Goal: Use online tool/utility: Utilize a website feature to perform a specific function

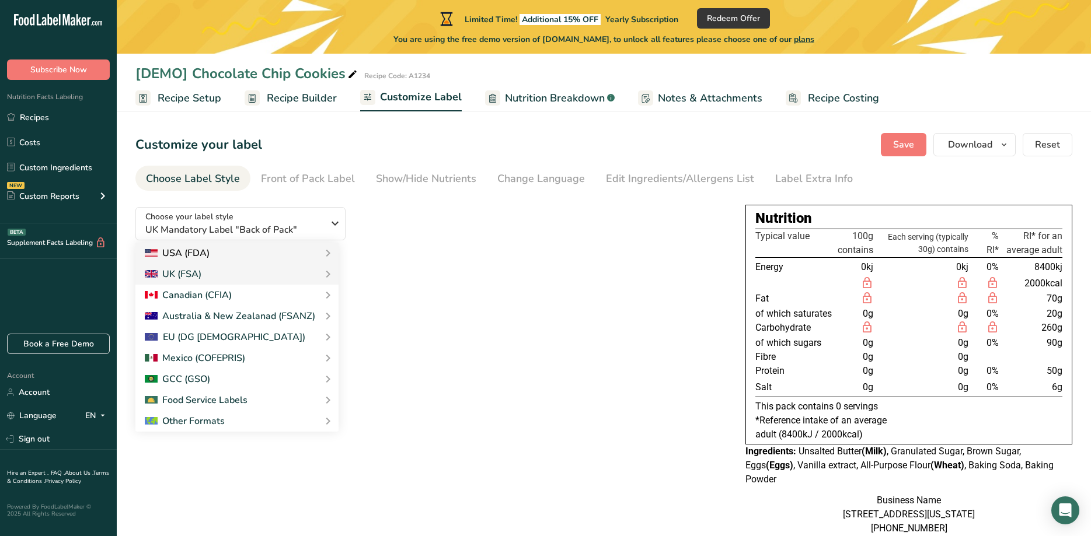
scroll to position [60, 0]
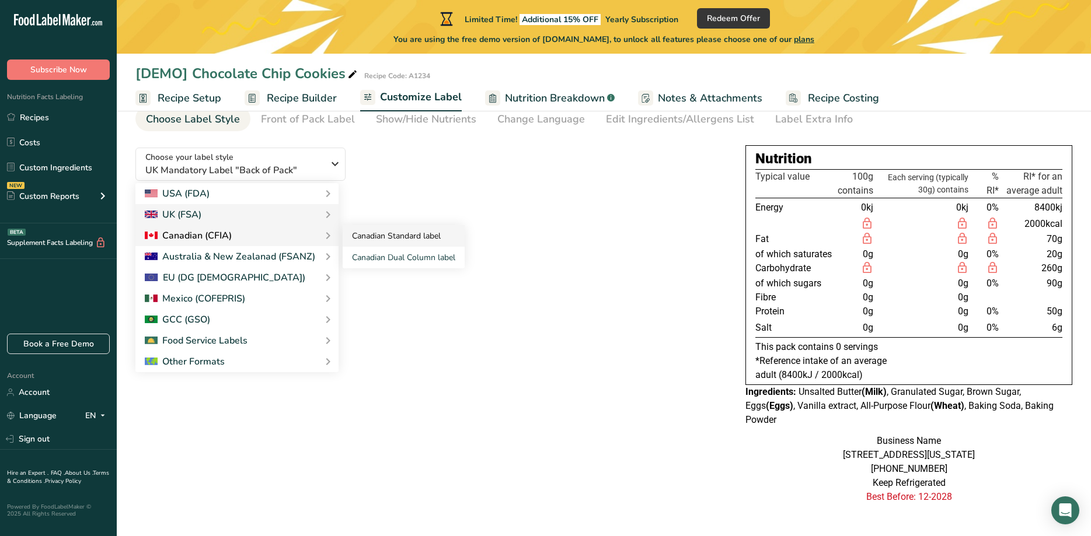
click at [390, 232] on link "Canadian Standard label" at bounding box center [404, 236] width 122 height 22
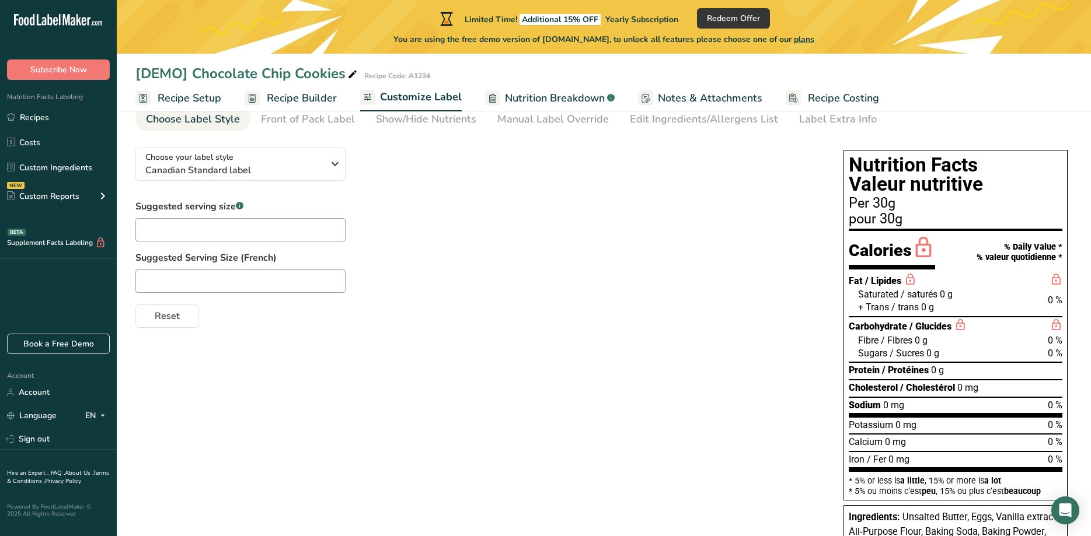
click at [874, 198] on div "Per 30g" at bounding box center [956, 204] width 214 height 14
click at [912, 196] on section "Nutrition Facts Valeur nutritive Per 30g pour 30g" at bounding box center [956, 193] width 214 height 76
click at [321, 118] on div "Front of Pack Label" at bounding box center [308, 119] width 94 height 16
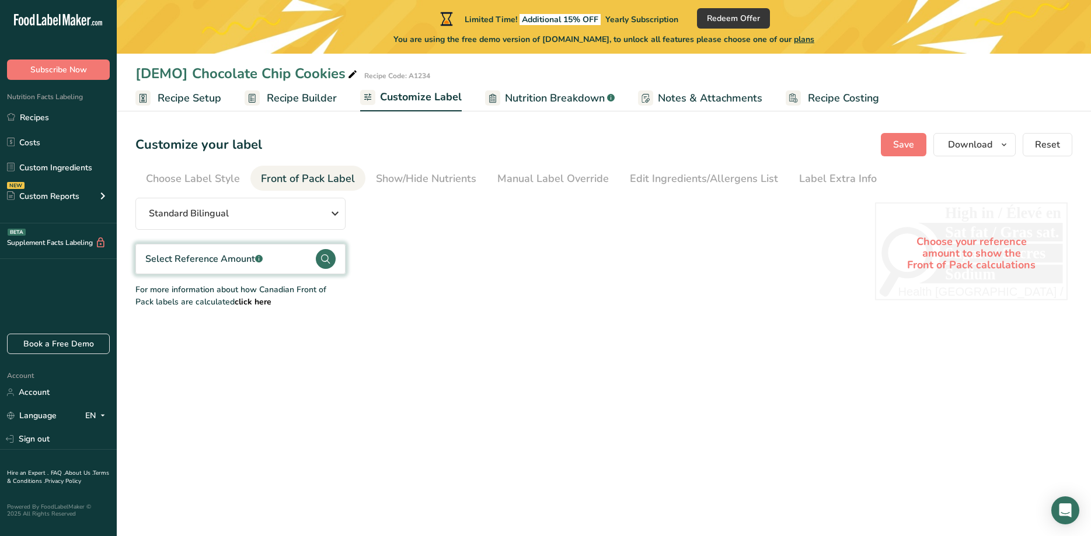
scroll to position [0, 0]
click at [405, 169] on link "Show/Hide Nutrients" at bounding box center [426, 179] width 100 height 26
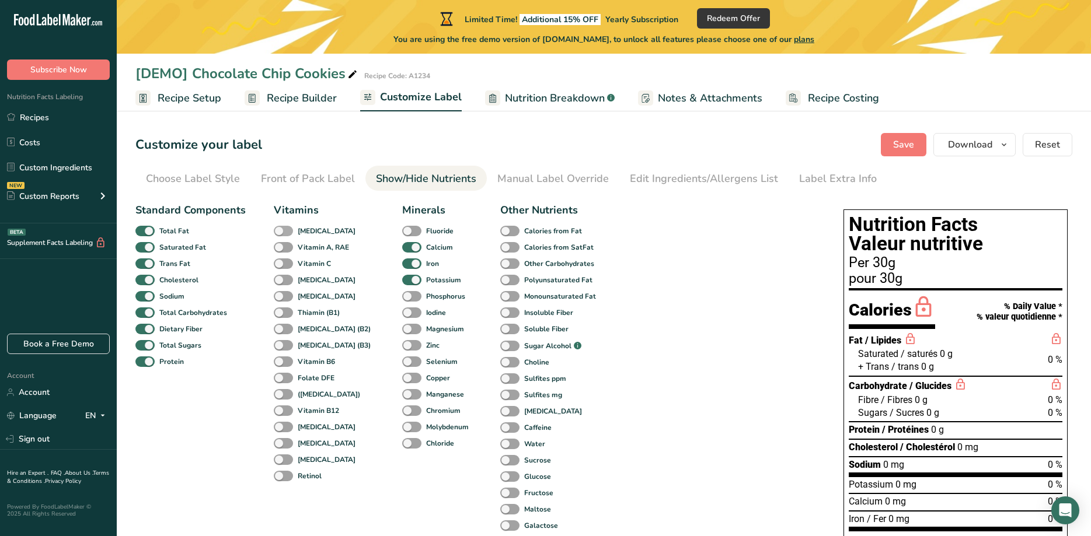
click at [282, 229] on span at bounding box center [283, 231] width 19 height 11
click at [281, 229] on input "[MEDICAL_DATA]" at bounding box center [278, 231] width 8 height 8
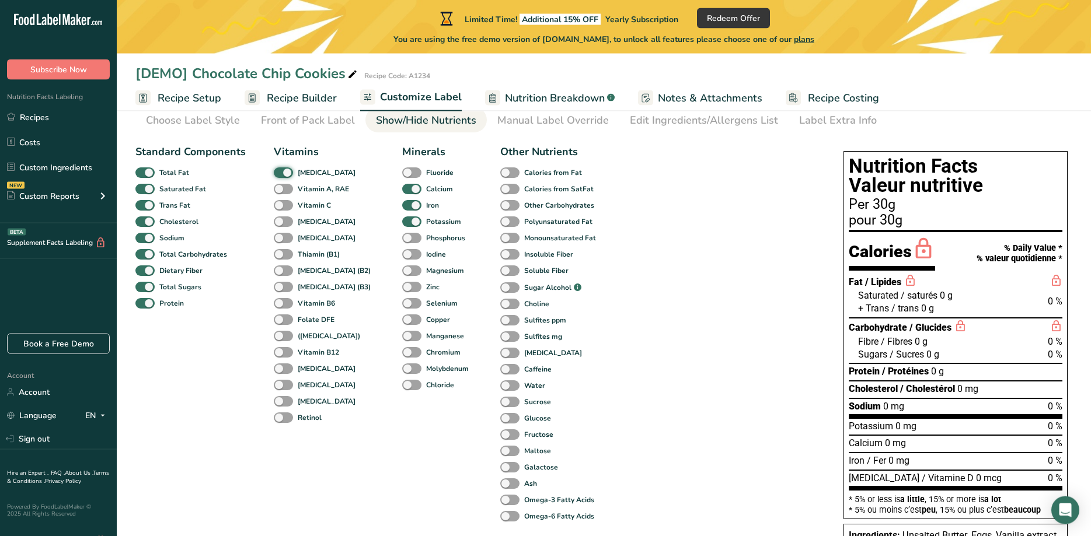
scroll to position [60, 0]
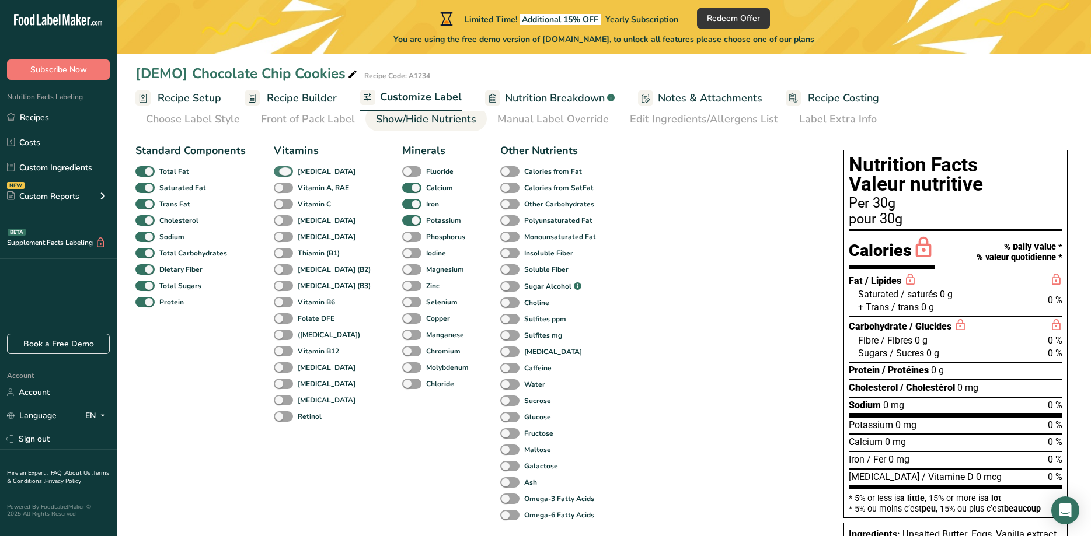
click at [289, 168] on span at bounding box center [283, 171] width 19 height 11
click at [281, 168] on input "[MEDICAL_DATA]" at bounding box center [278, 171] width 8 height 8
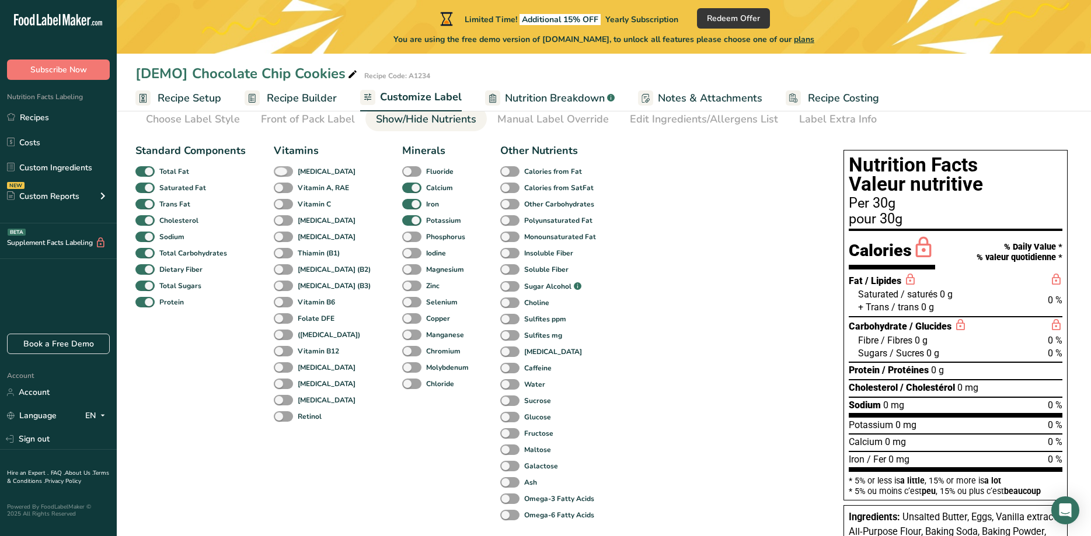
click at [278, 169] on span at bounding box center [283, 171] width 19 height 11
click at [278, 169] on input "[MEDICAL_DATA]" at bounding box center [278, 171] width 8 height 8
checkbox input "true"
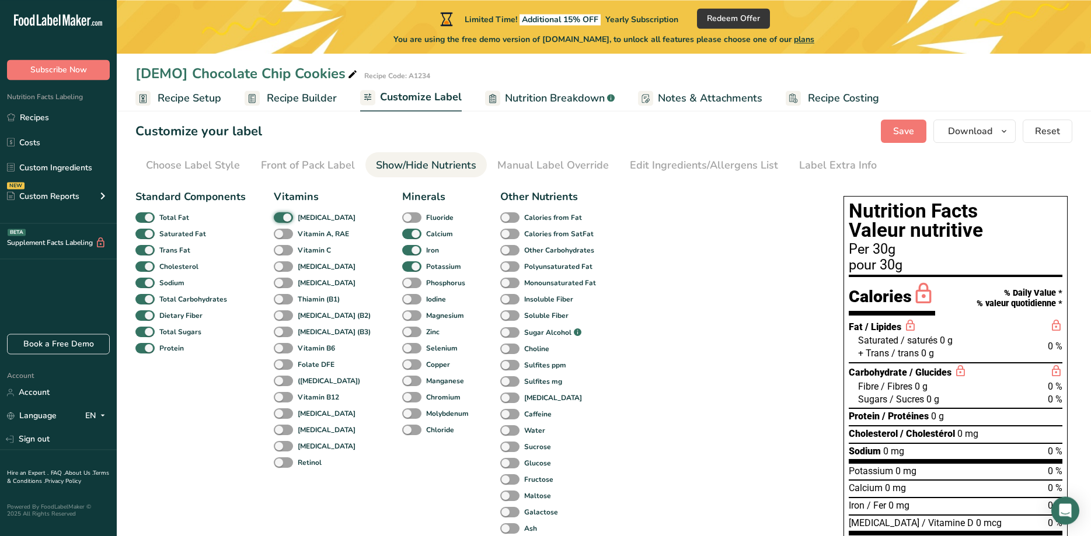
scroll to position [0, 0]
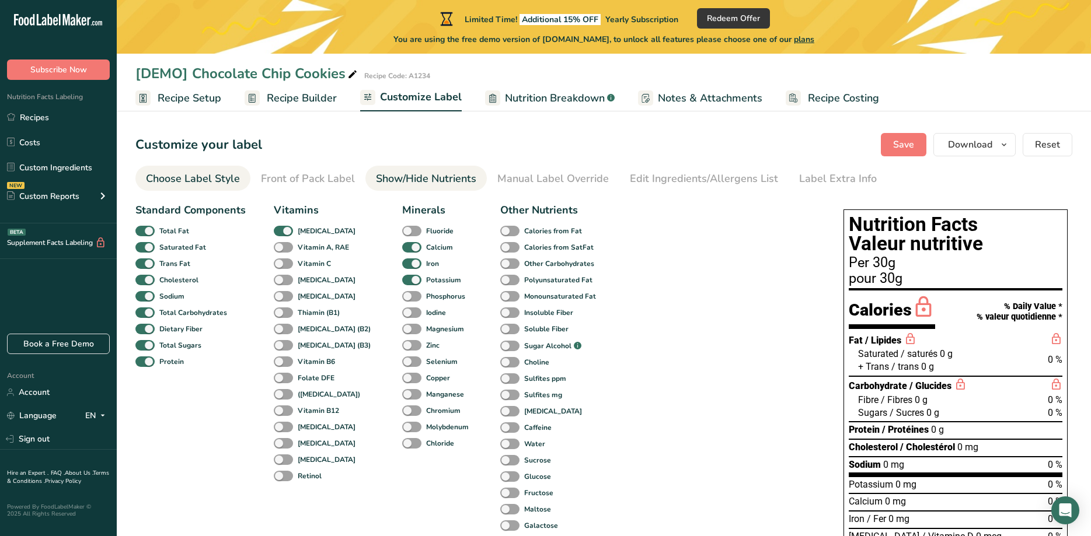
click at [215, 174] on div "Choose Label Style" at bounding box center [193, 179] width 94 height 16
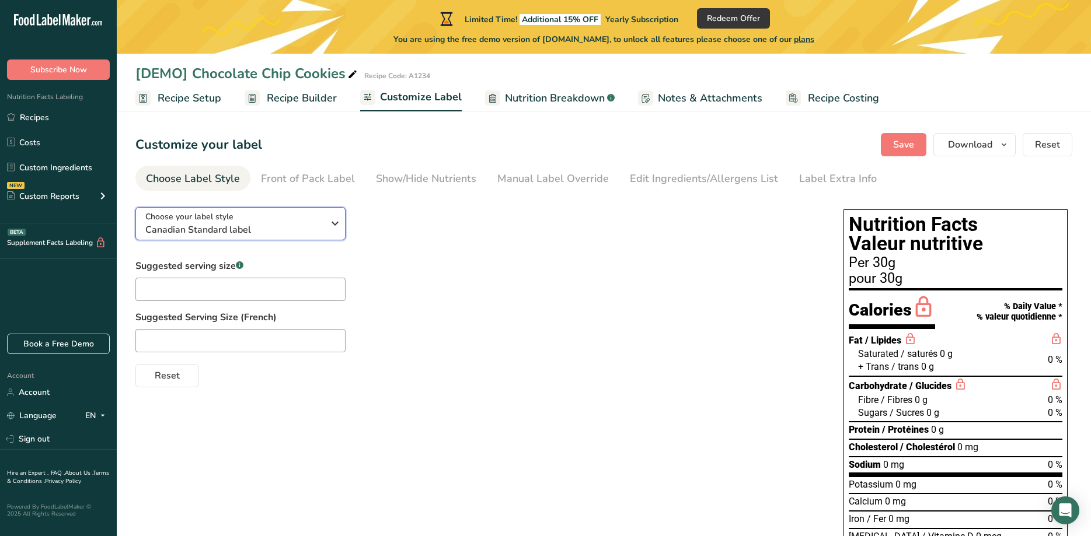
click at [228, 219] on span "Choose your label style" at bounding box center [189, 217] width 88 height 12
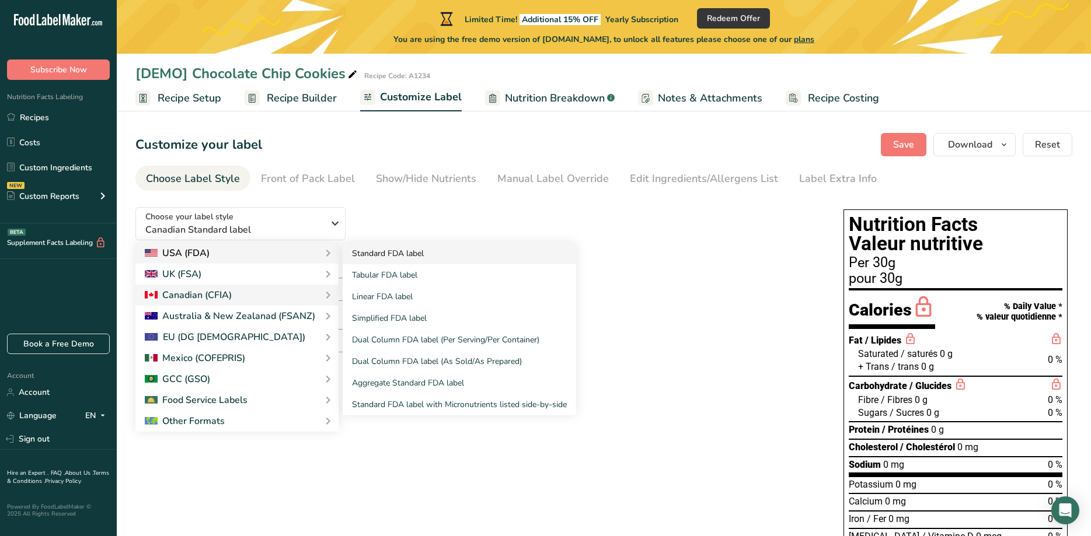
click at [390, 256] on link "Standard FDA label" at bounding box center [459, 254] width 233 height 22
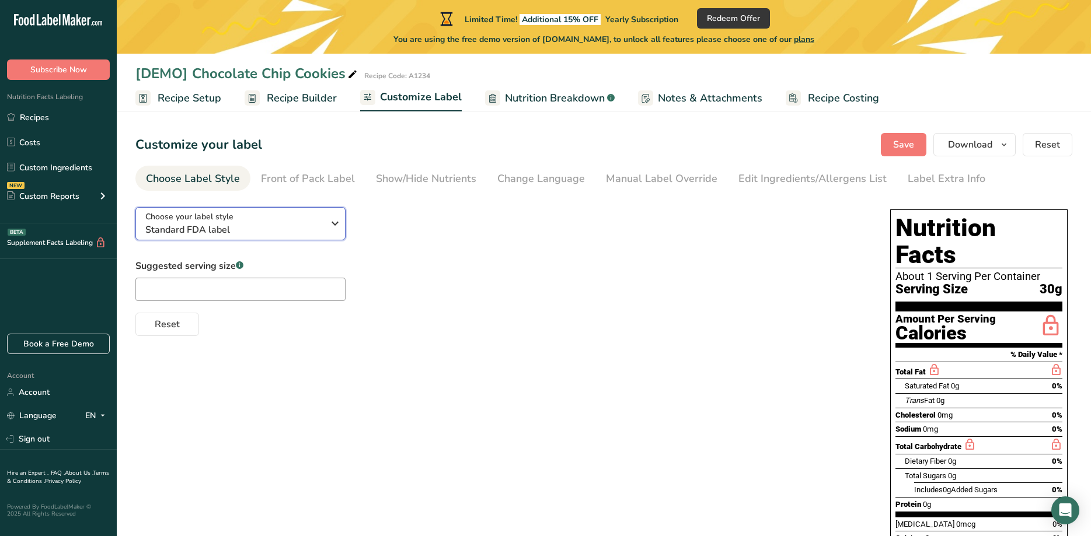
click at [290, 221] on div "Choose your label style Standard FDA label" at bounding box center [234, 224] width 178 height 26
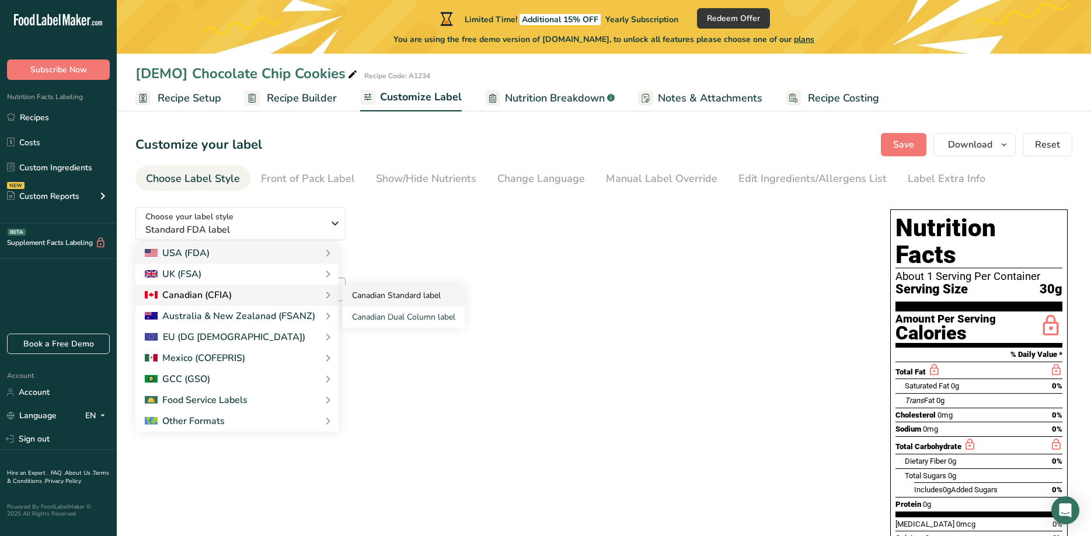
click at [369, 296] on link "Canadian Standard label" at bounding box center [404, 296] width 122 height 22
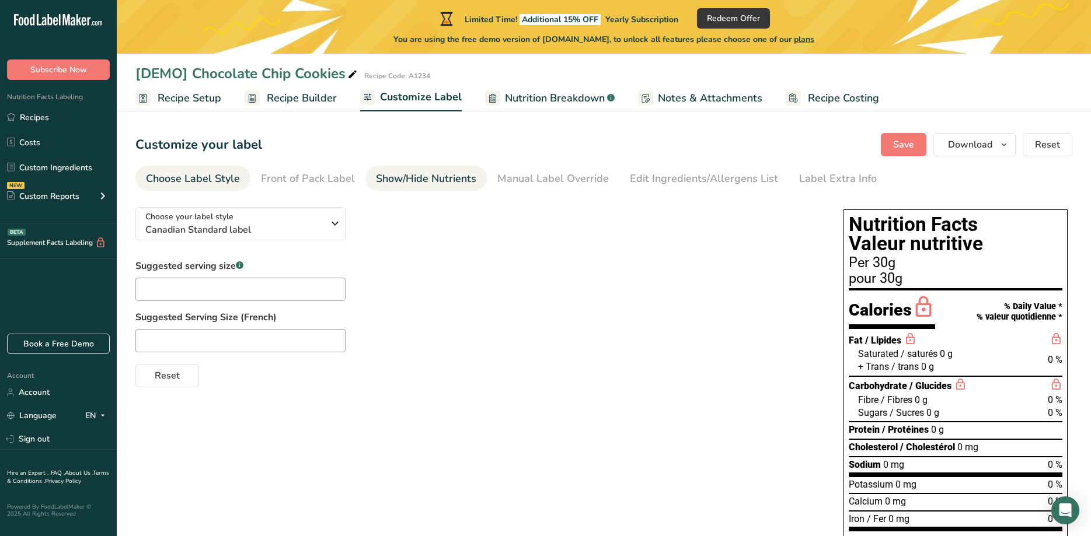
click at [415, 177] on div "Show/Hide Nutrients" at bounding box center [426, 179] width 100 height 16
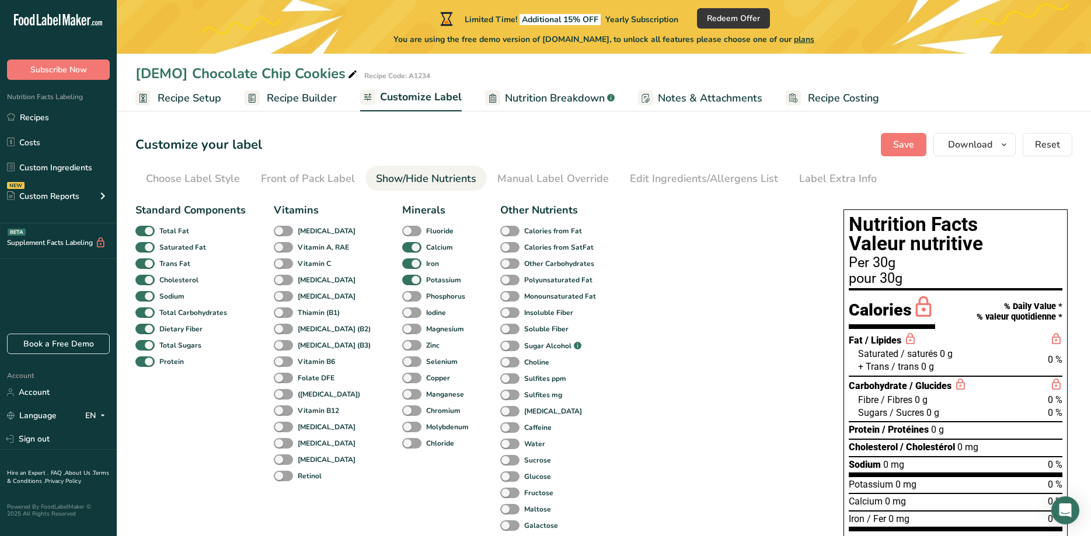
click at [647, 371] on div "Standard Components Total Fat Saturated Fat Trans Fat [MEDICAL_DATA] Sodium Tot…" at bounding box center [477, 459] width 685 height 522
click at [209, 183] on div "Choose Label Style" at bounding box center [193, 179] width 94 height 16
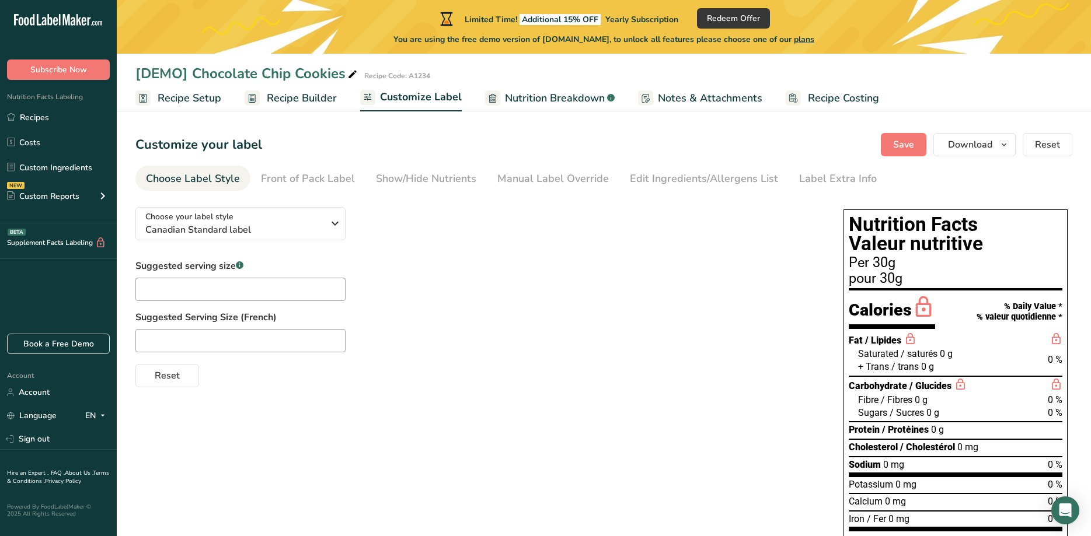
click at [745, 195] on section "Customize your label Save Download Choose what to show on your downloaded label…" at bounding box center [604, 468] width 974 height 708
